Goal: Find specific page/section: Find specific page/section

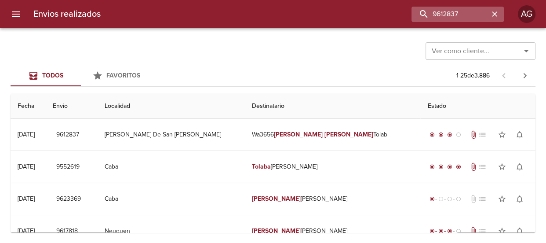
click at [493, 14] on icon "button" at bounding box center [494, 14] width 9 height 9
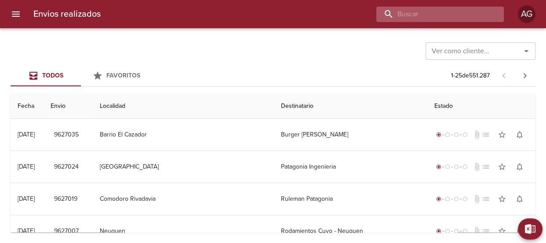
click at [480, 18] on input "buscar" at bounding box center [433, 14] width 113 height 15
type input "v"
paste input "9588667"
type input "9588667"
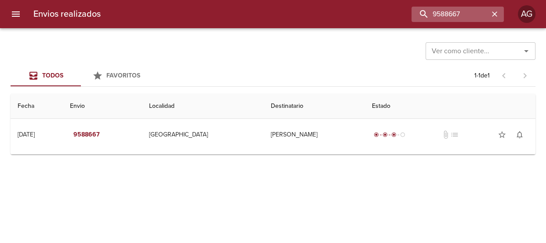
click at [495, 11] on icon "button" at bounding box center [494, 14] width 9 height 9
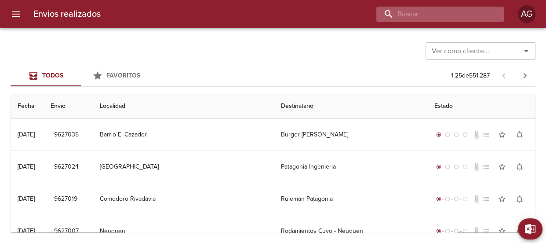
click at [461, 18] on input "buscar" at bounding box center [433, 14] width 113 height 15
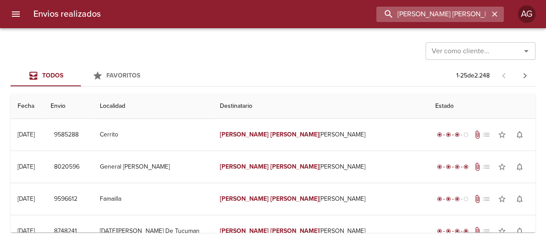
type input "[PERSON_NAME] [PERSON_NAME] sca"
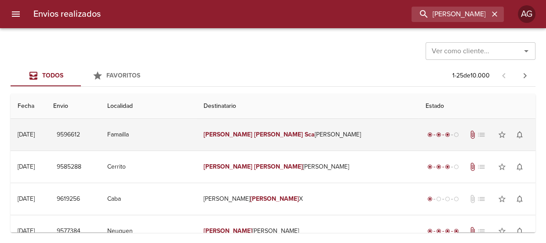
click at [327, 138] on td "[PERSON_NAME] [PERSON_NAME] Sca [PERSON_NAME]" at bounding box center [308, 135] width 222 height 32
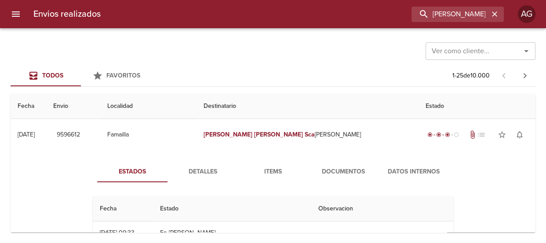
scroll to position [40, 0]
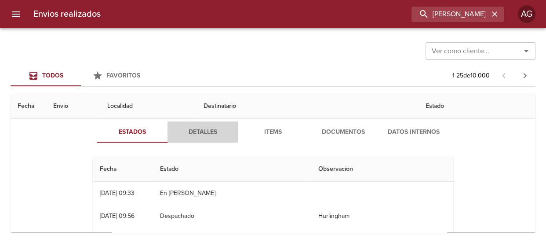
click at [190, 135] on span "Detalles" at bounding box center [203, 132] width 60 height 11
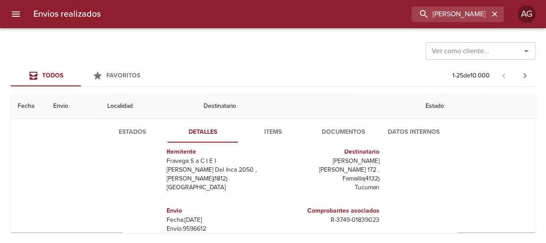
scroll to position [0, 0]
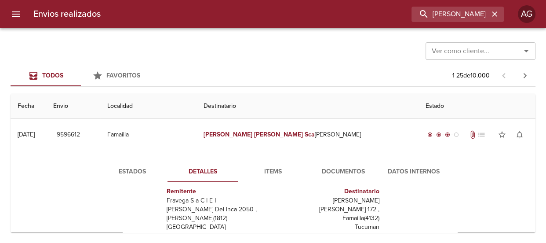
click at [343, 164] on button "Documentos" at bounding box center [343, 171] width 70 height 21
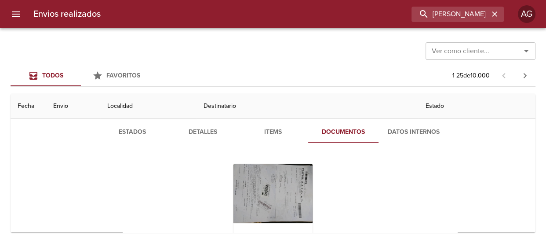
scroll to position [80, 0]
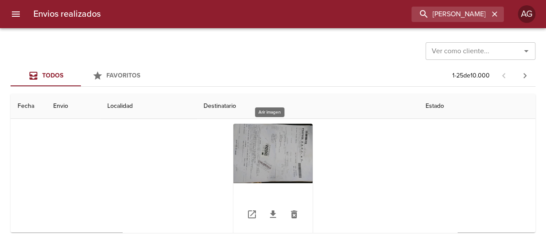
click at [290, 151] on div "Tabla de envíos del cliente" at bounding box center [273, 179] width 79 height 110
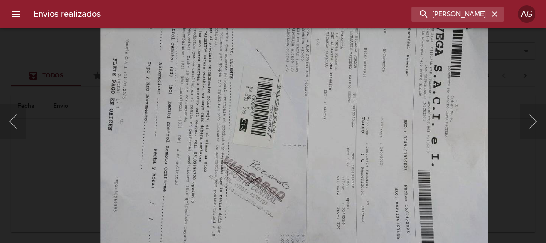
click at [302, 90] on img "Lightbox" at bounding box center [294, 124] width 389 height 292
click at [538, 73] on div "Lightbox" at bounding box center [273, 121] width 546 height 243
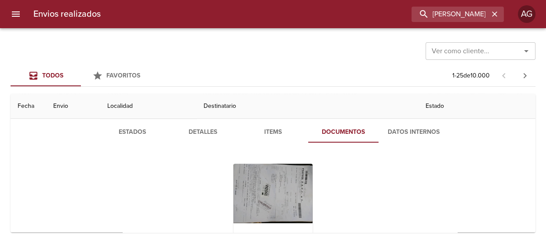
scroll to position [0, 0]
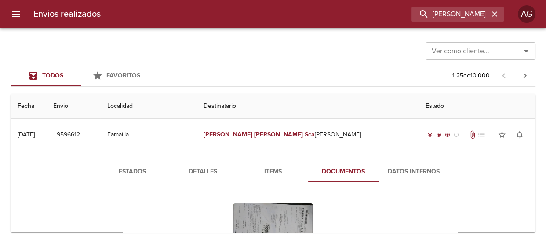
click at [285, 131] on em "[PERSON_NAME]" at bounding box center [278, 134] width 49 height 7
